Goal: Task Accomplishment & Management: Complete application form

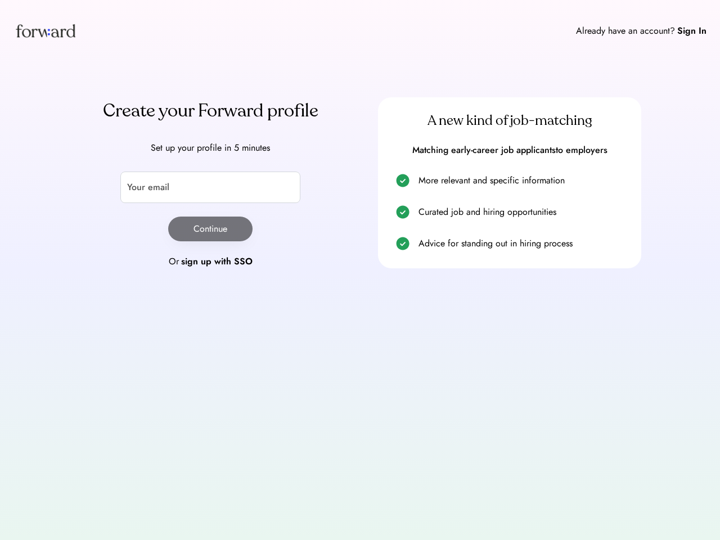
click at [360, 270] on div "Already have an account? Sign In Create your Forward profile Set up your profil…" at bounding box center [360, 270] width 720 height 540
click at [360, 30] on div "Already have an account? Sign In" at bounding box center [360, 30] width 720 height 61
click at [46, 30] on img at bounding box center [45, 30] width 64 height 34
click at [641, 31] on div "Already have an account?" at bounding box center [625, 30] width 99 height 13
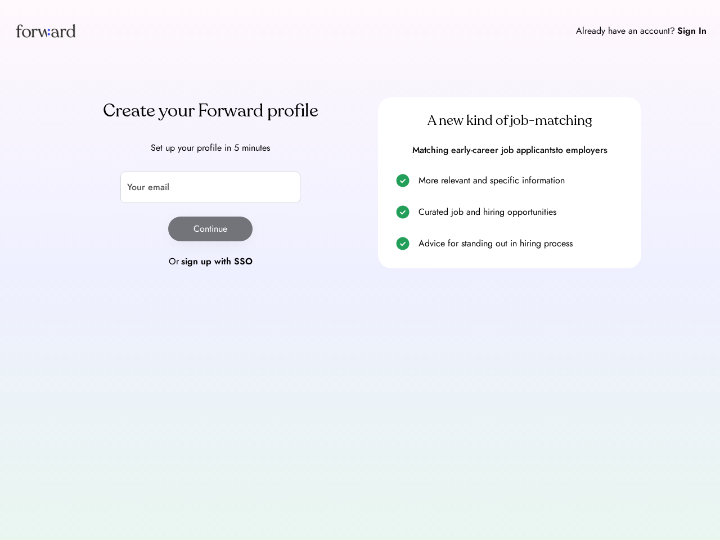
click at [625, 31] on div "Already have an account?" at bounding box center [625, 30] width 99 height 13
click at [692, 31] on div "Sign In" at bounding box center [691, 30] width 29 height 13
click at [360, 183] on div "Create your Forward profile Set up your profile in 5 minutes Your email Continu…" at bounding box center [359, 182] width 585 height 171
click at [210, 183] on input "email" at bounding box center [210, 186] width 180 height 31
